Goal: Task Accomplishment & Management: Use online tool/utility

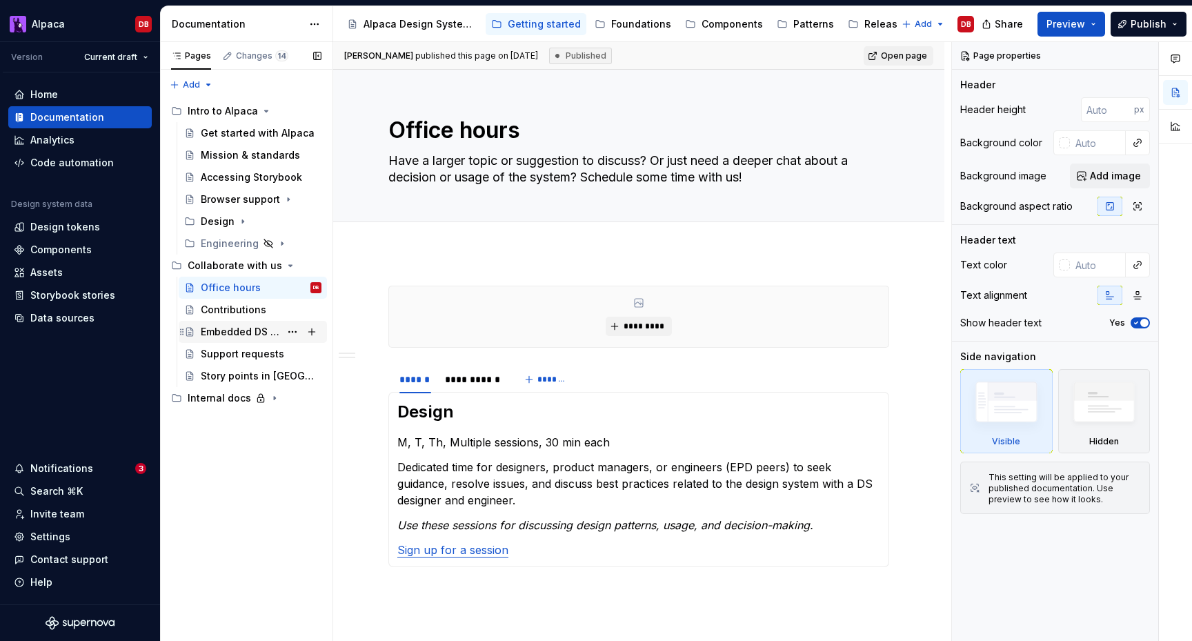
click at [248, 330] on div "Embedded DS Designers" at bounding box center [240, 332] width 79 height 14
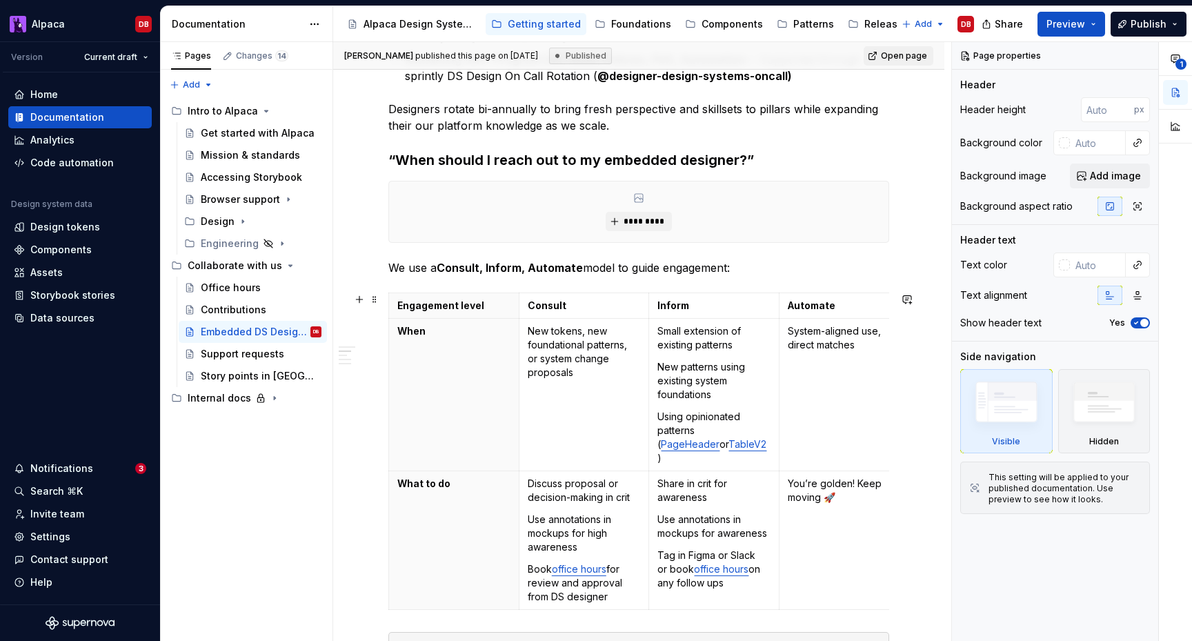
scroll to position [588, 0]
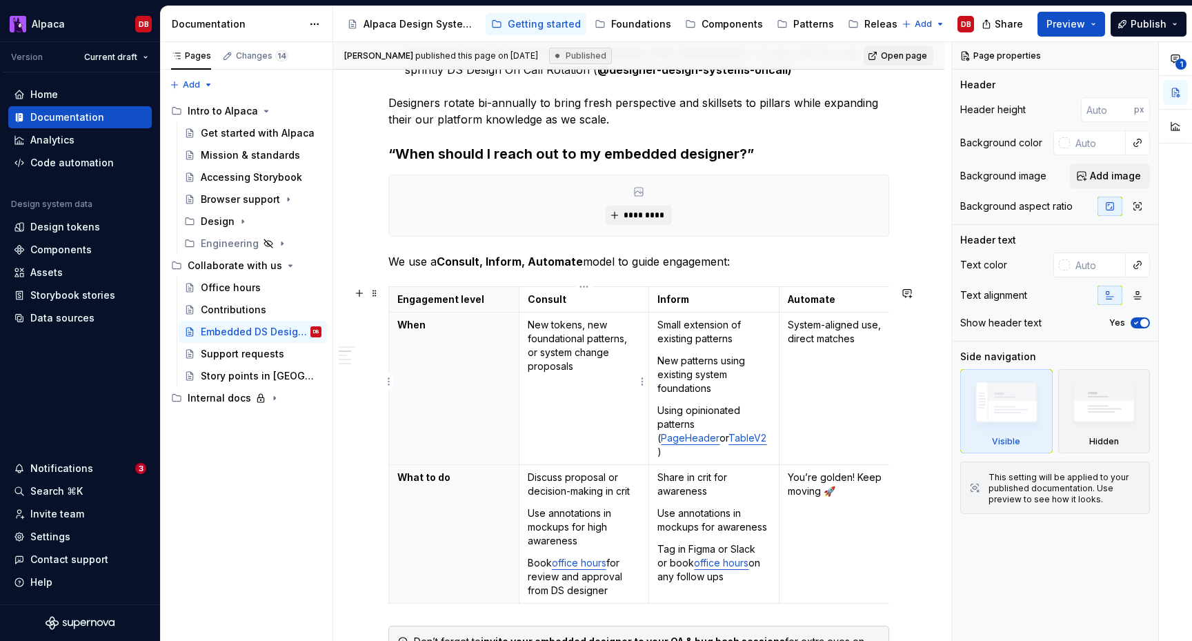
type textarea "*"
click at [528, 324] on p "New tokens, new foundational patterns, or system change proposals" at bounding box center [584, 345] width 113 height 55
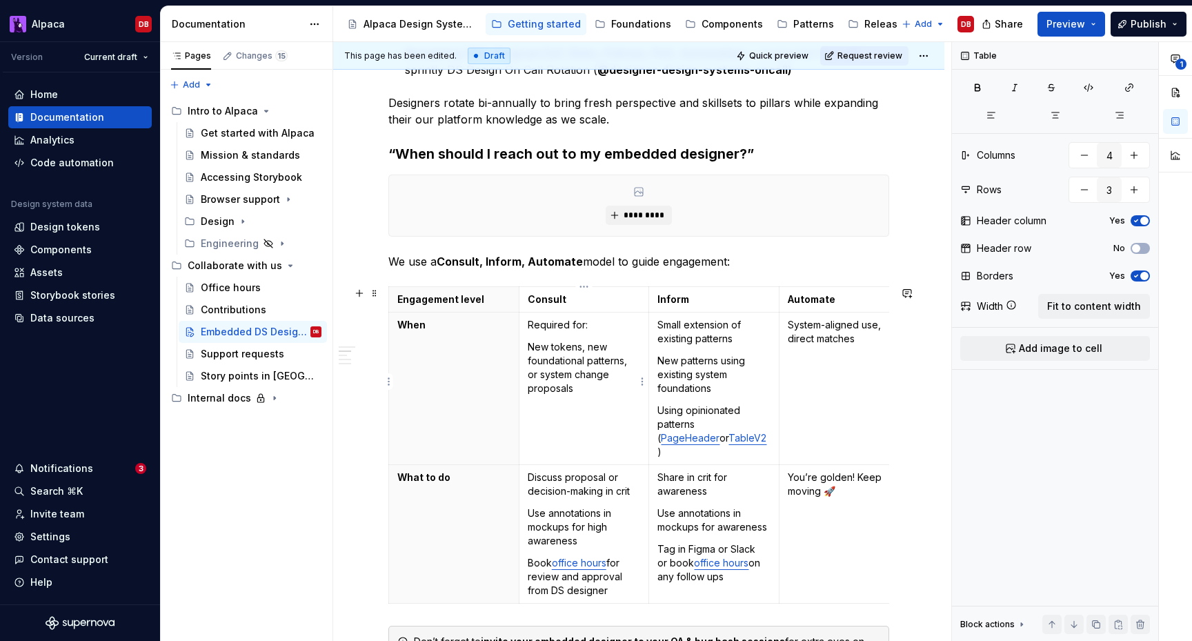
click at [554, 323] on p "Required for:" at bounding box center [584, 325] width 113 height 14
click at [528, 470] on p "Discuss proposal or decision-making in crit" at bounding box center [584, 484] width 113 height 28
click at [659, 323] on p "Small extension of existing patterns" at bounding box center [713, 332] width 113 height 28
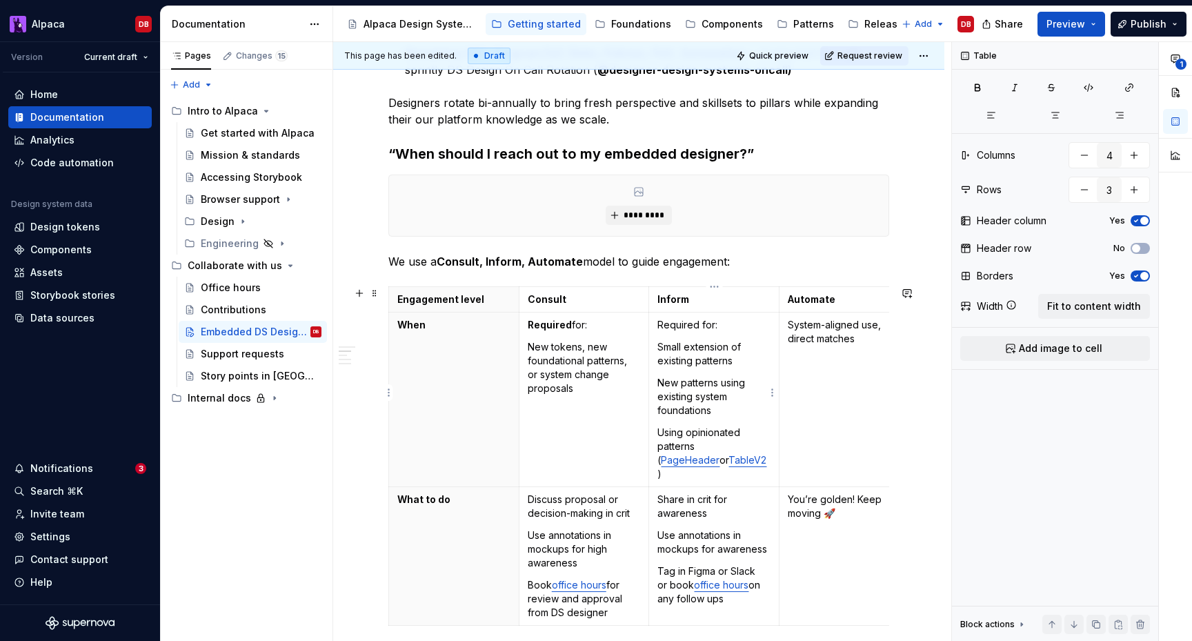
click at [677, 325] on p "Required for:" at bounding box center [713, 325] width 113 height 14
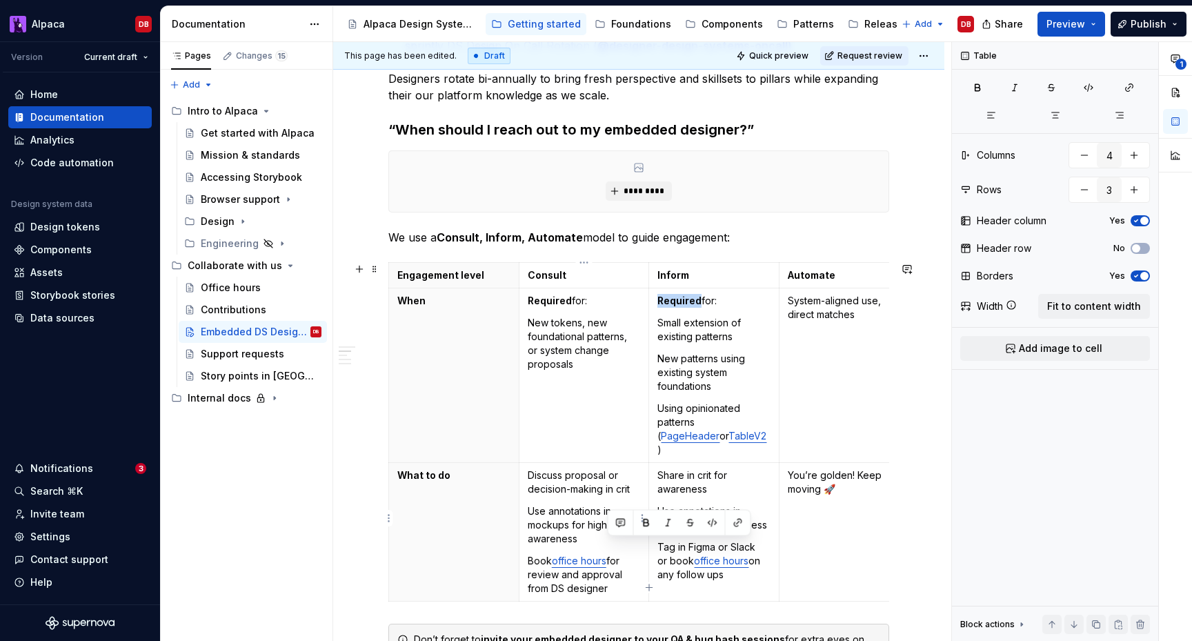
drag, startPoint x: 611, startPoint y: 550, endPoint x: 611, endPoint y: 571, distance: 20.7
click at [612, 571] on p "Book office hours for review and approval from DS designer" at bounding box center [584, 574] width 113 height 41
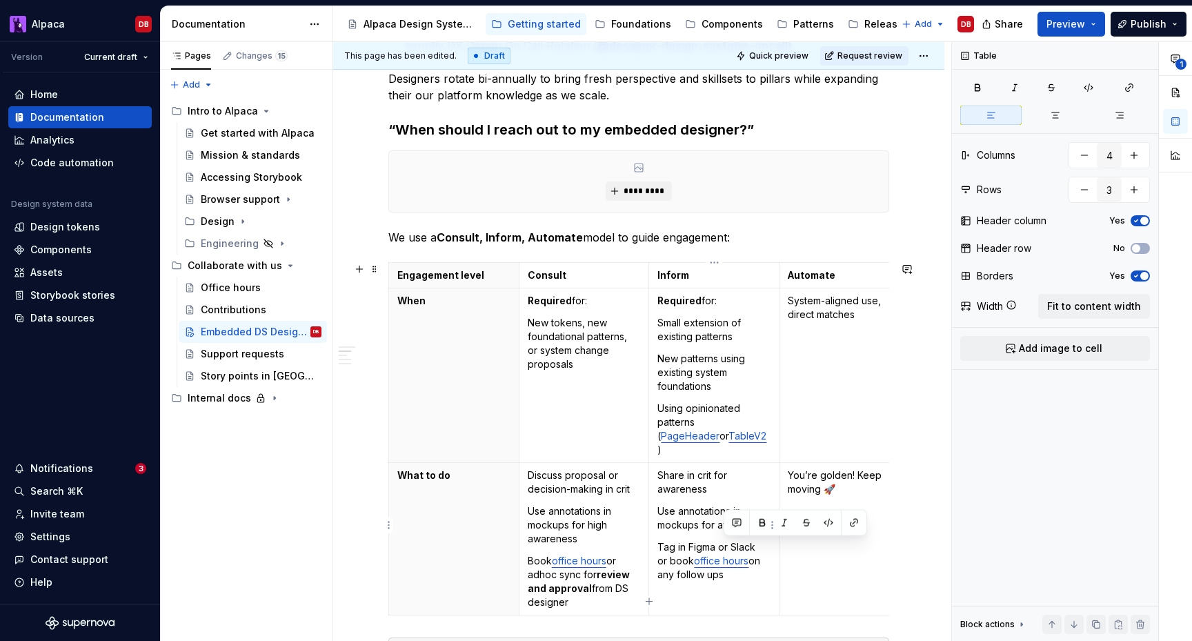
drag, startPoint x: 742, startPoint y: 547, endPoint x: 742, endPoint y: 559, distance: 11.7
click at [742, 559] on p "Tag in [GEOGRAPHIC_DATA] or Slack or book office hours on any follow ups" at bounding box center [713, 560] width 113 height 41
click at [661, 576] on p "for quick approval from DS designer" at bounding box center [713, 590] width 113 height 28
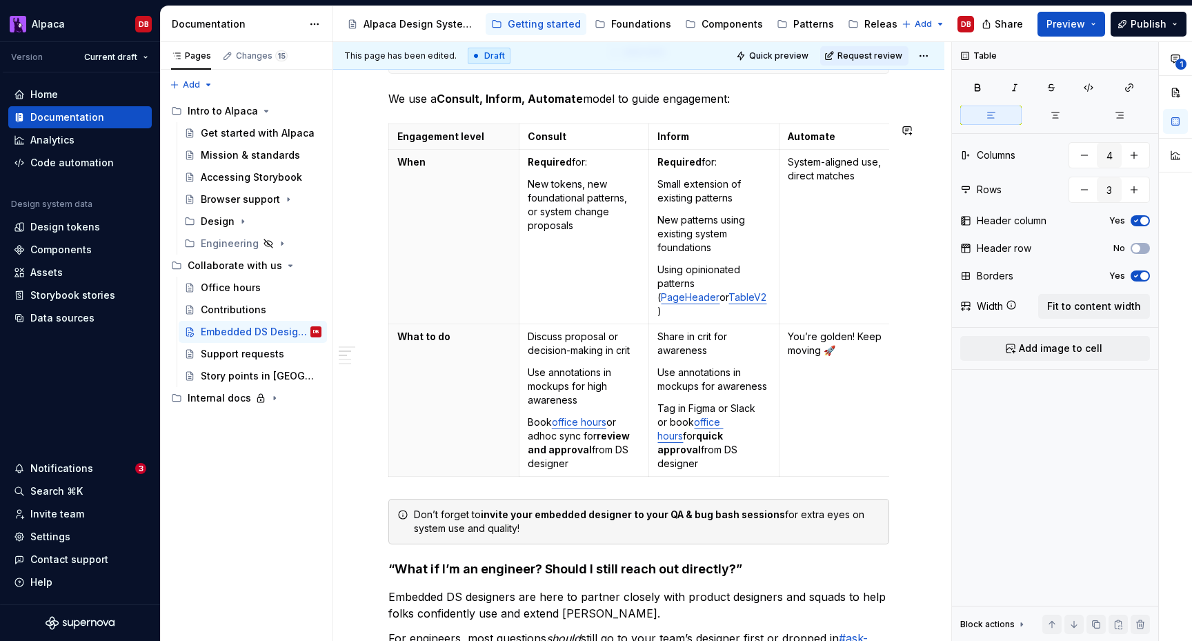
scroll to position [764, 0]
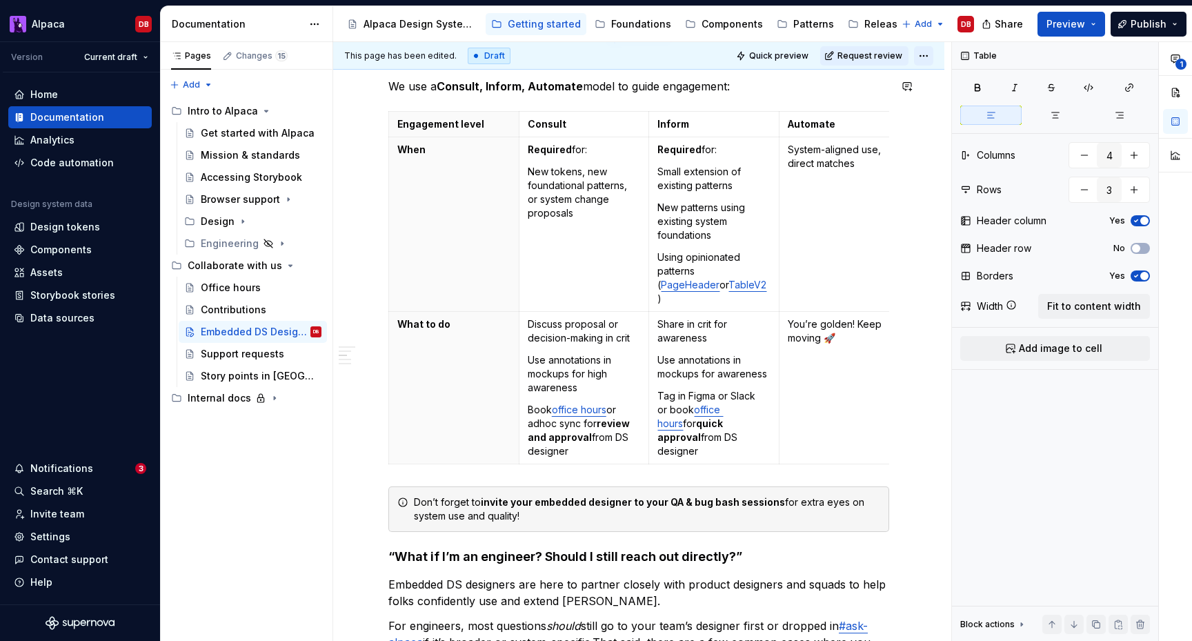
click at [925, 54] on html "Alpaca DB Version Current draft Home Documentation Analytics Code automation De…" at bounding box center [596, 320] width 1192 height 641
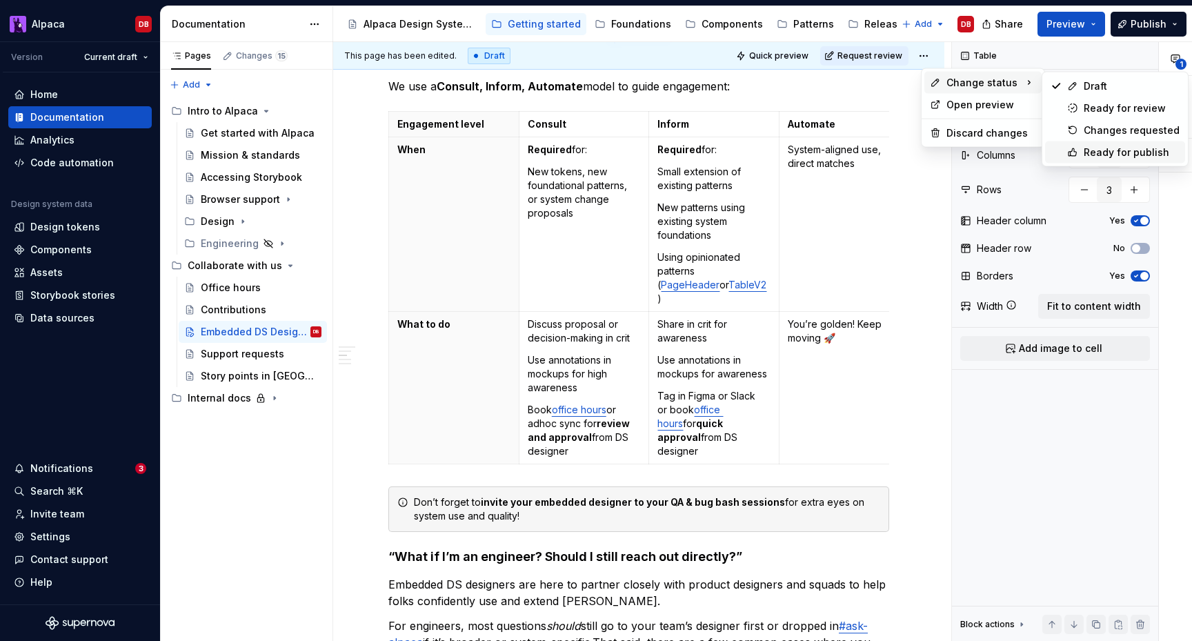
click at [1084, 147] on div "Ready for publish" at bounding box center [1132, 153] width 96 height 14
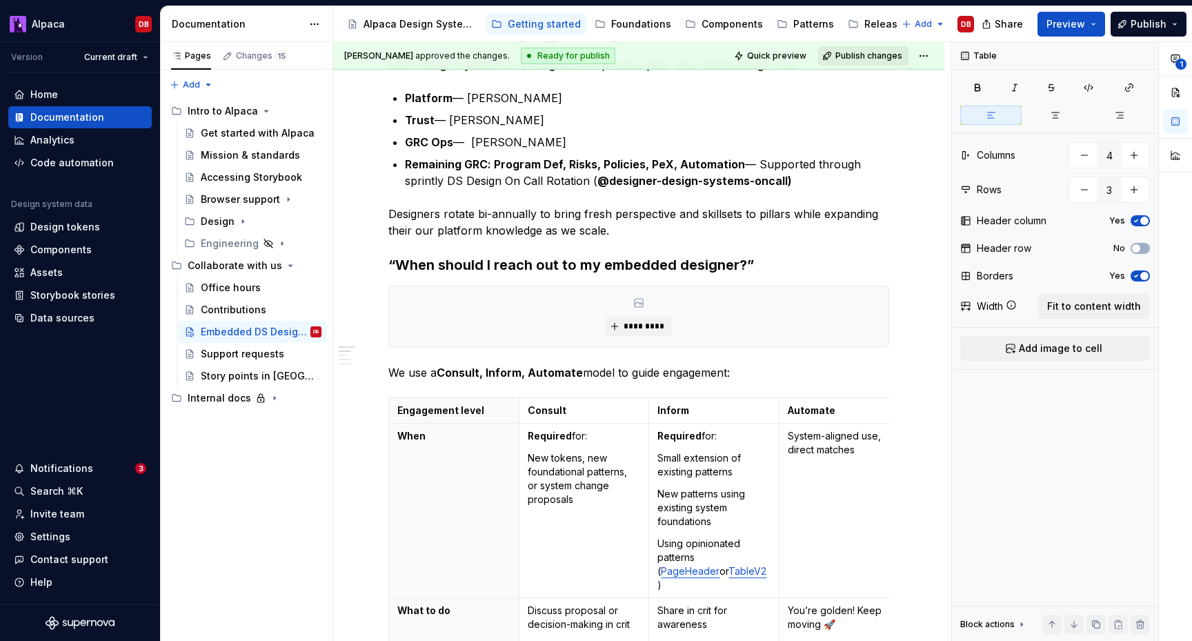
click at [862, 62] on button "Publish changes" at bounding box center [863, 55] width 90 height 19
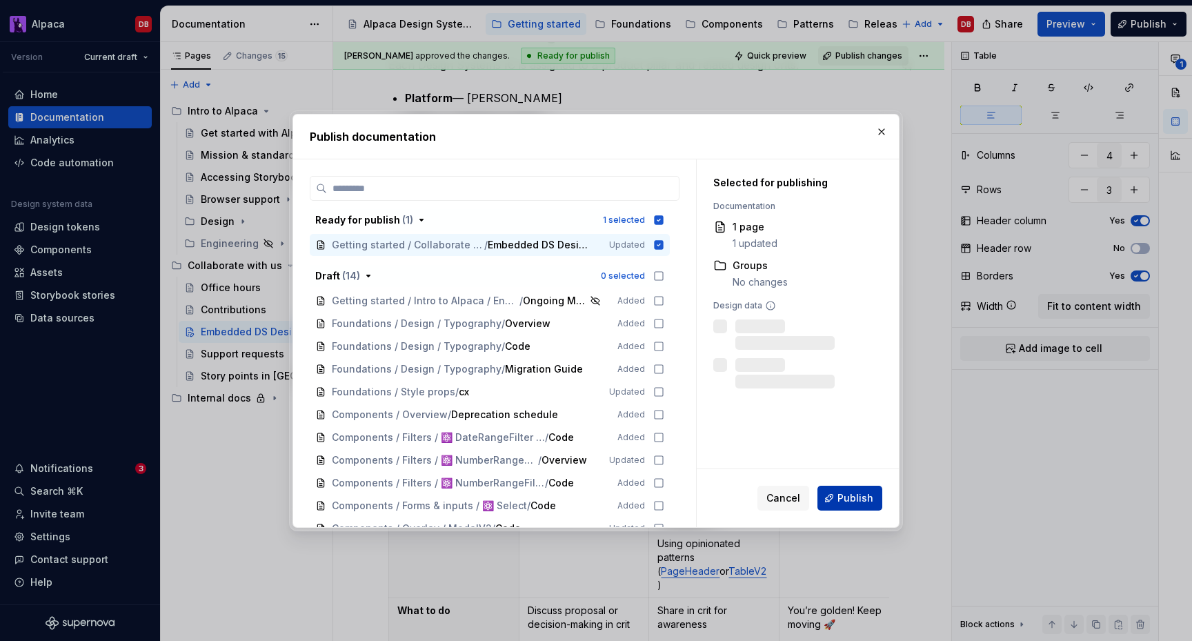
click at [846, 502] on span "Publish" at bounding box center [855, 498] width 36 height 14
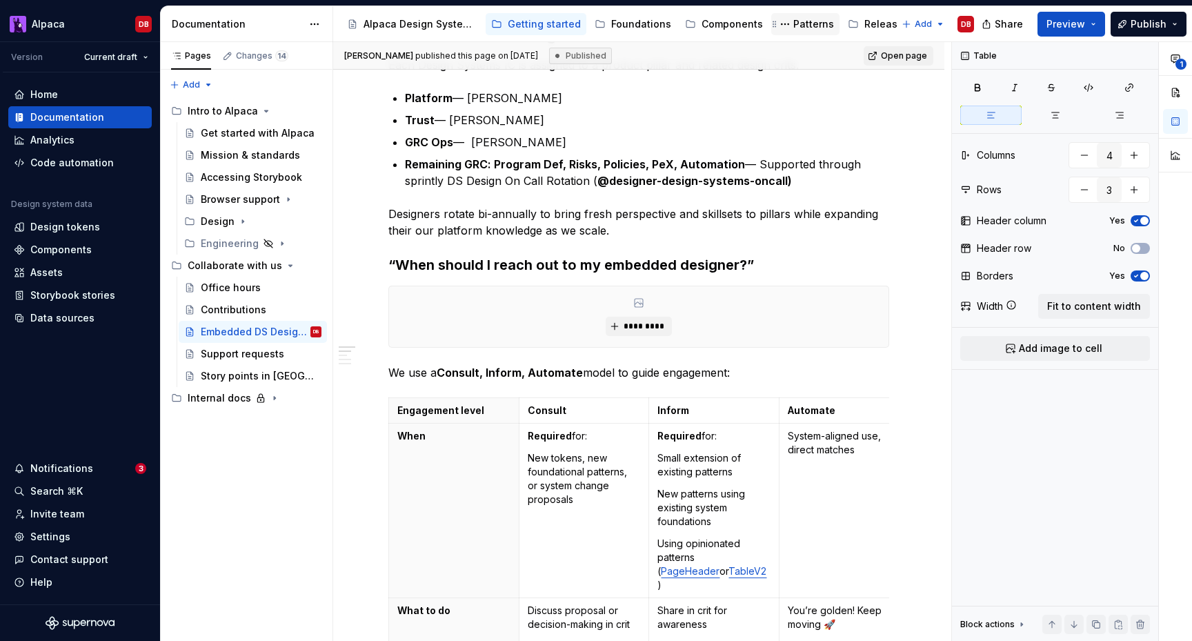
type textarea "*"
